Goal: Transaction & Acquisition: Download file/media

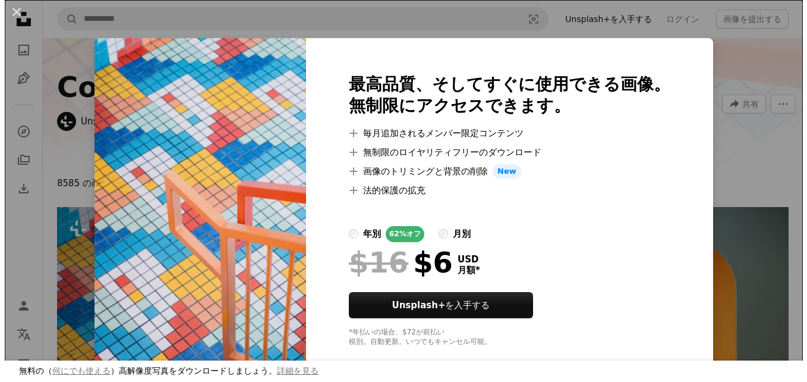
scroll to position [238, 0]
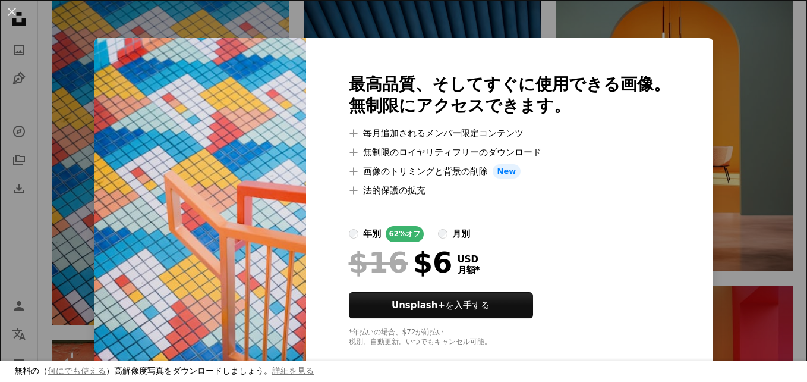
click at [724, 302] on div "An X shape 無料の（ 何にでも使える ）高解像度写真をダウンロードしましょう。 詳細を見る 最高品質、そしてすぐに使用できる画像。 無制限にアクセス…" at bounding box center [403, 191] width 807 height 382
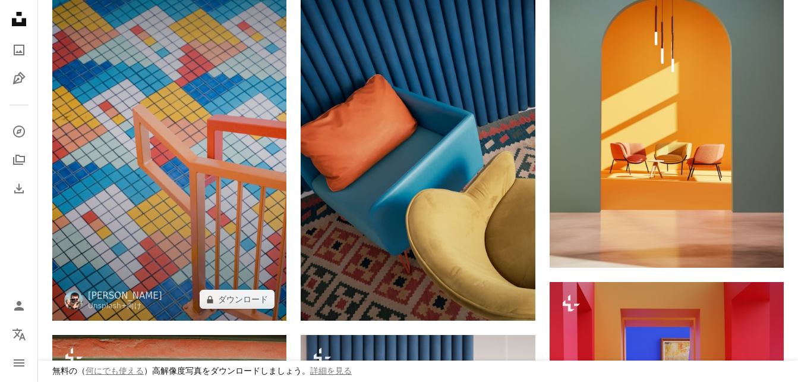
click at [162, 249] on img at bounding box center [169, 144] width 234 height 351
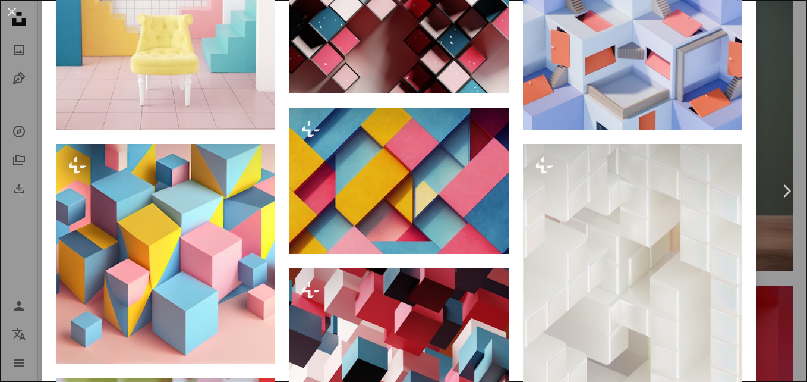
scroll to position [892, 0]
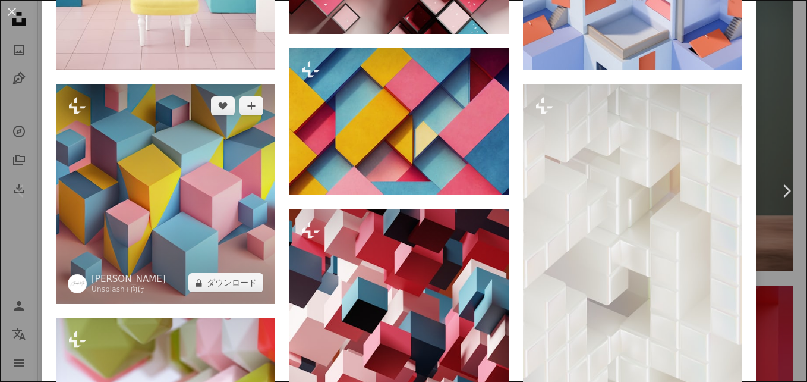
click at [191, 210] on img at bounding box center [165, 193] width 219 height 219
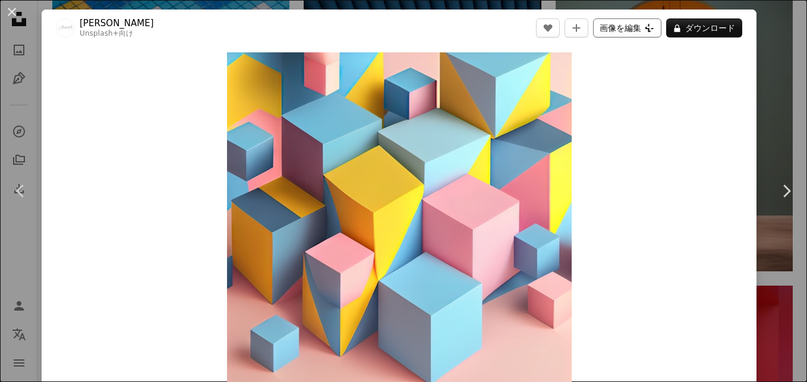
click at [622, 23] on button "画像を編集 Plus sign for Unsplash+" at bounding box center [627, 27] width 68 height 19
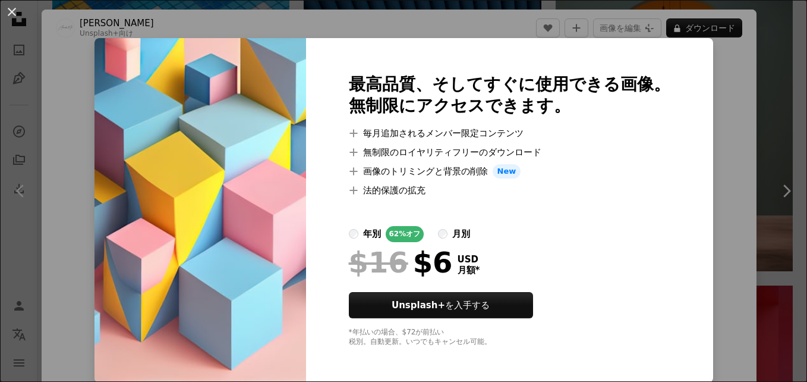
click at [721, 144] on div "An X shape 最高品質、そしてすぐに使用できる画像。 無制限にアクセスできます。 A plus sign 毎月追加されるメンバー限定コンテンツ A p…" at bounding box center [403, 191] width 807 height 382
